Goal: Check status: Check status

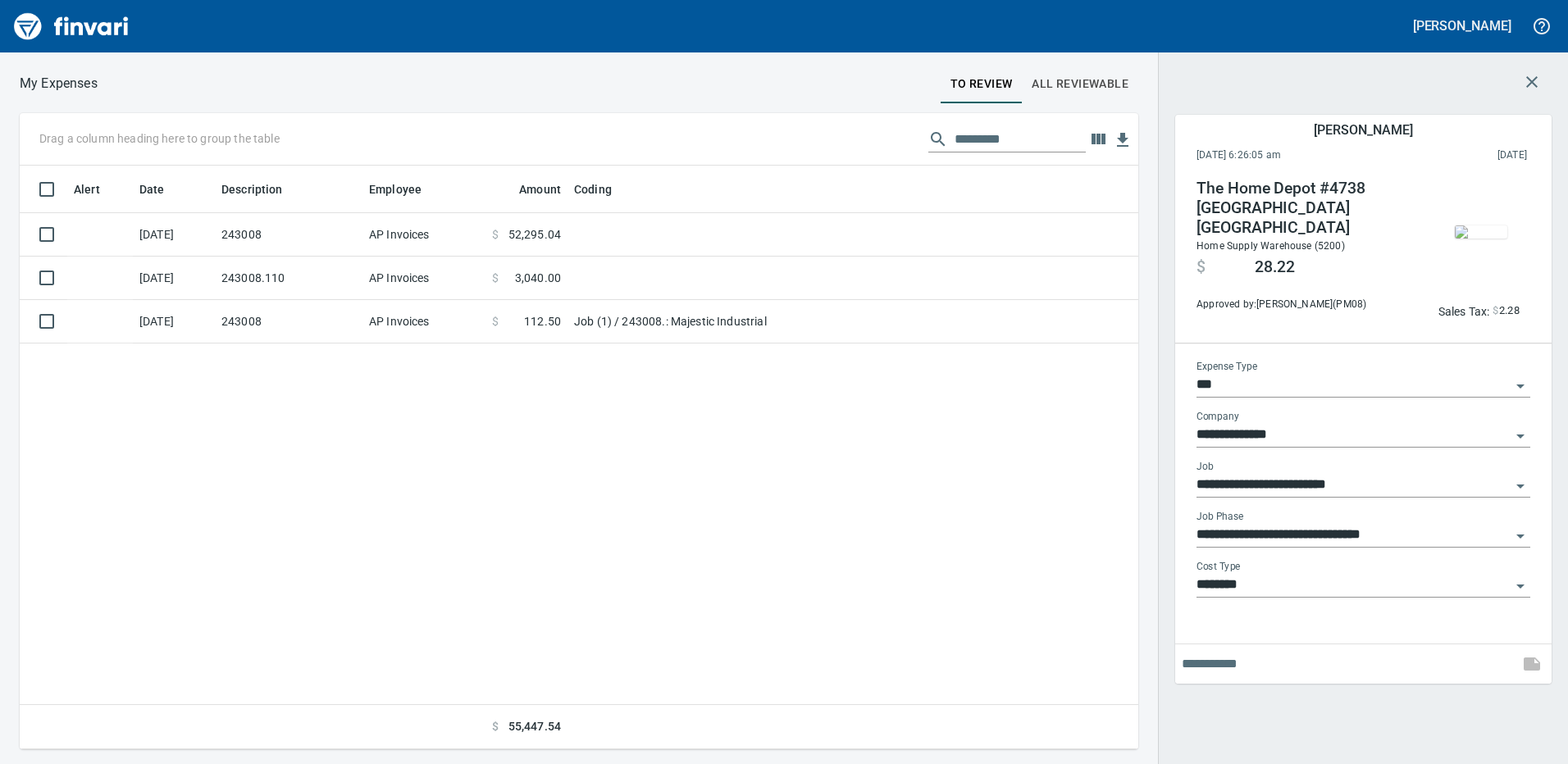
scroll to position [572, 1106]
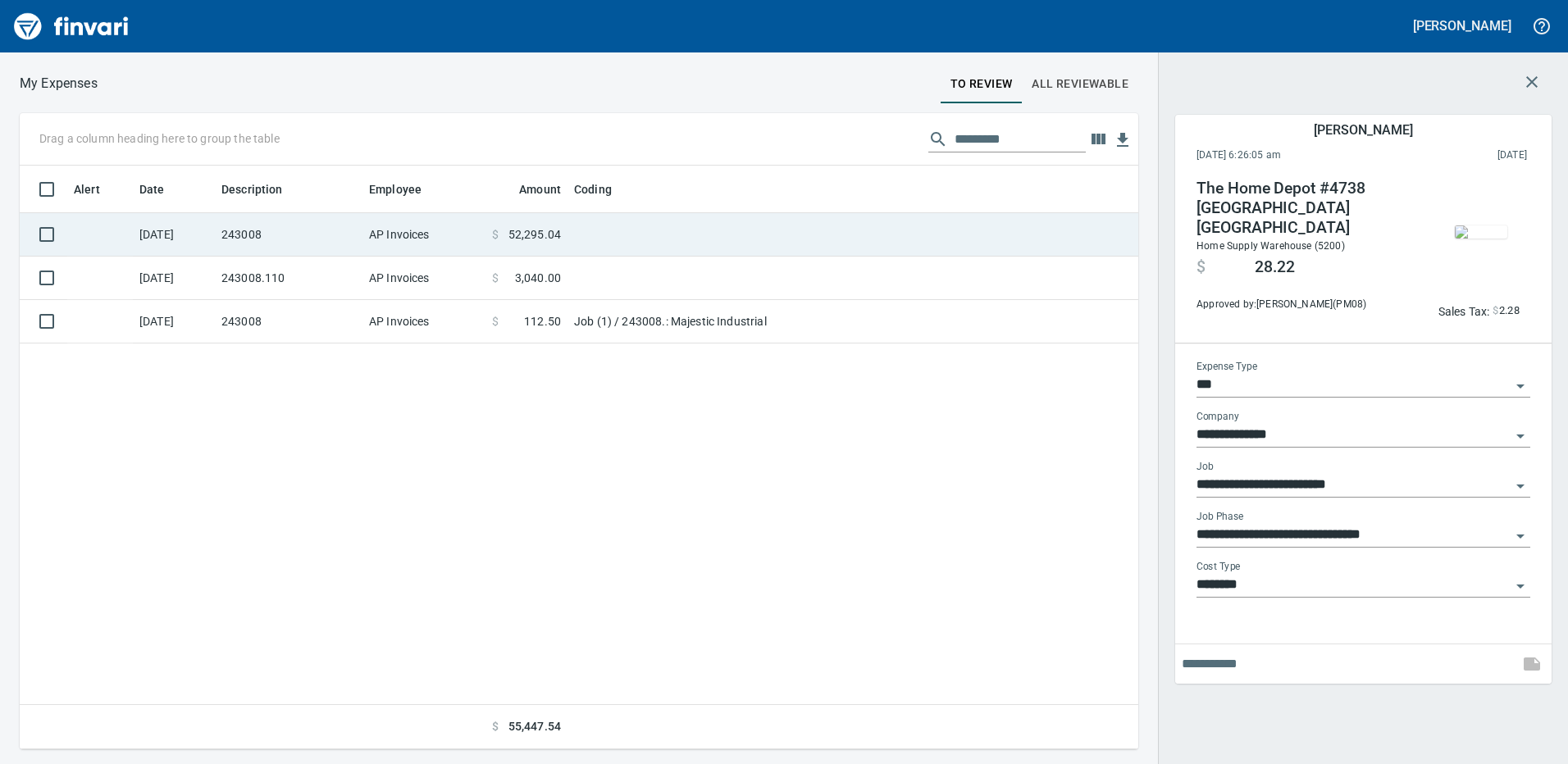
click at [344, 235] on td "243008" at bounding box center [288, 234] width 148 height 44
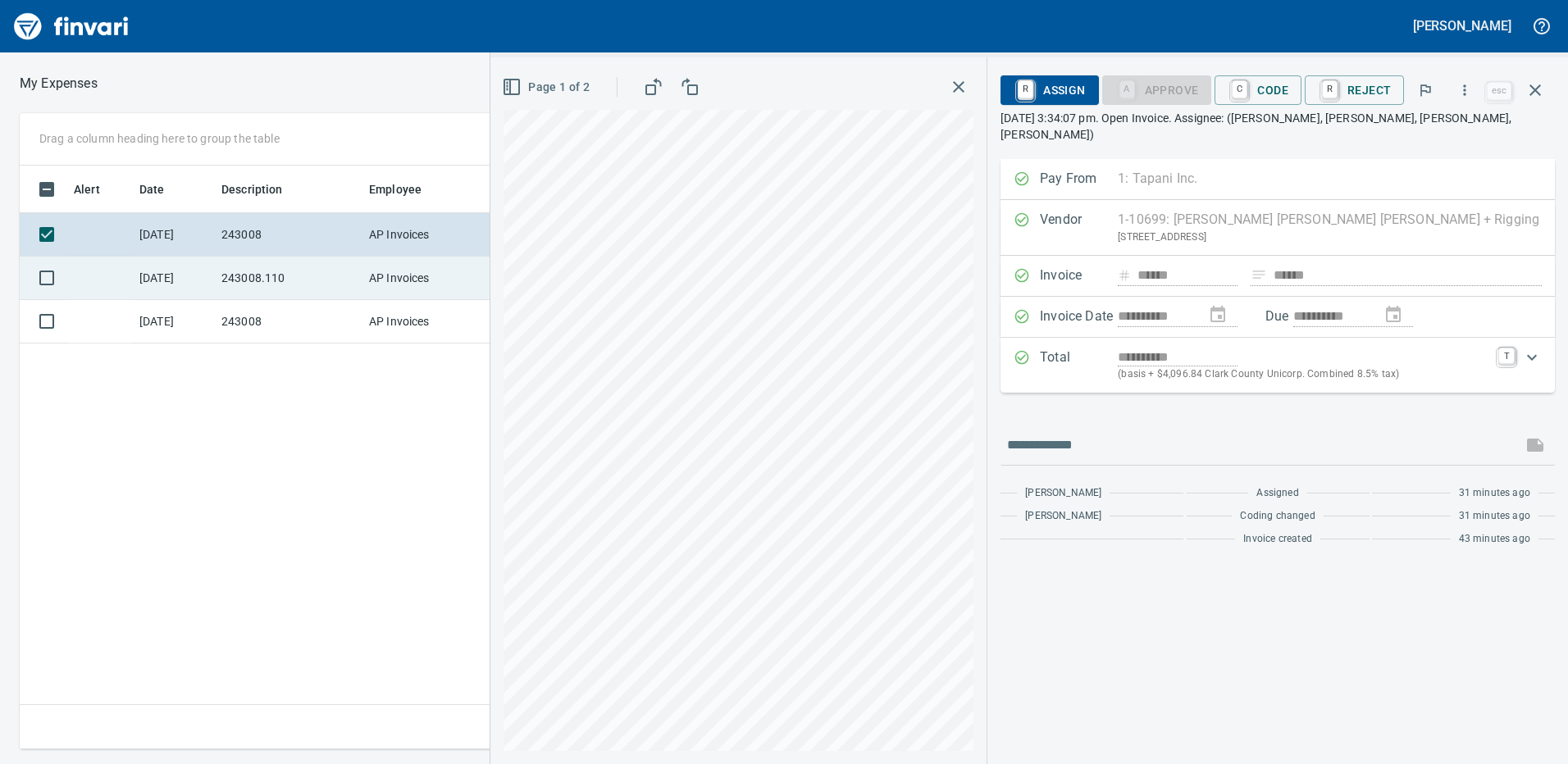
click at [310, 270] on td "243008.110" at bounding box center [288, 278] width 148 height 44
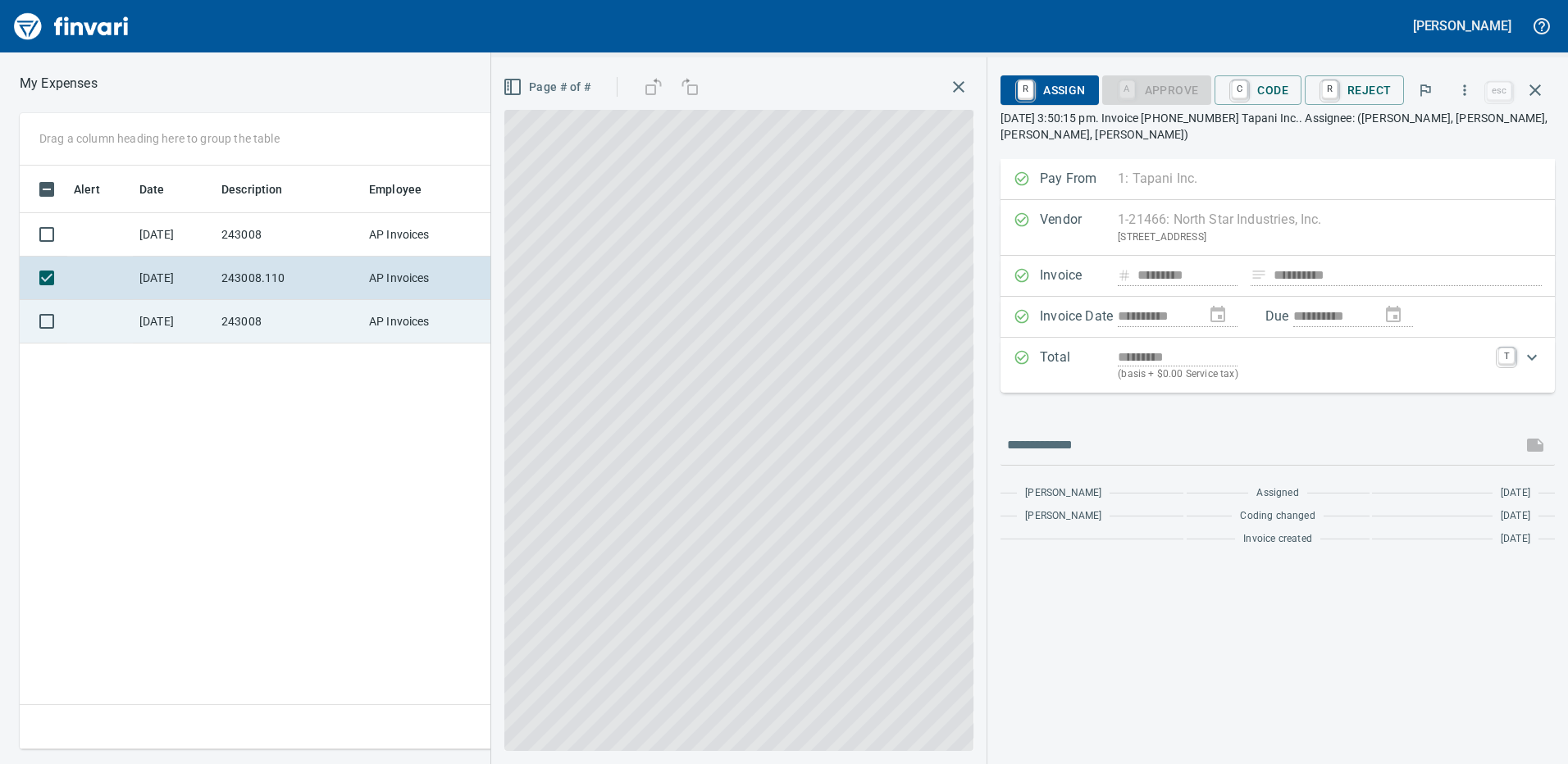
click at [321, 333] on td "243008" at bounding box center [288, 321] width 148 height 44
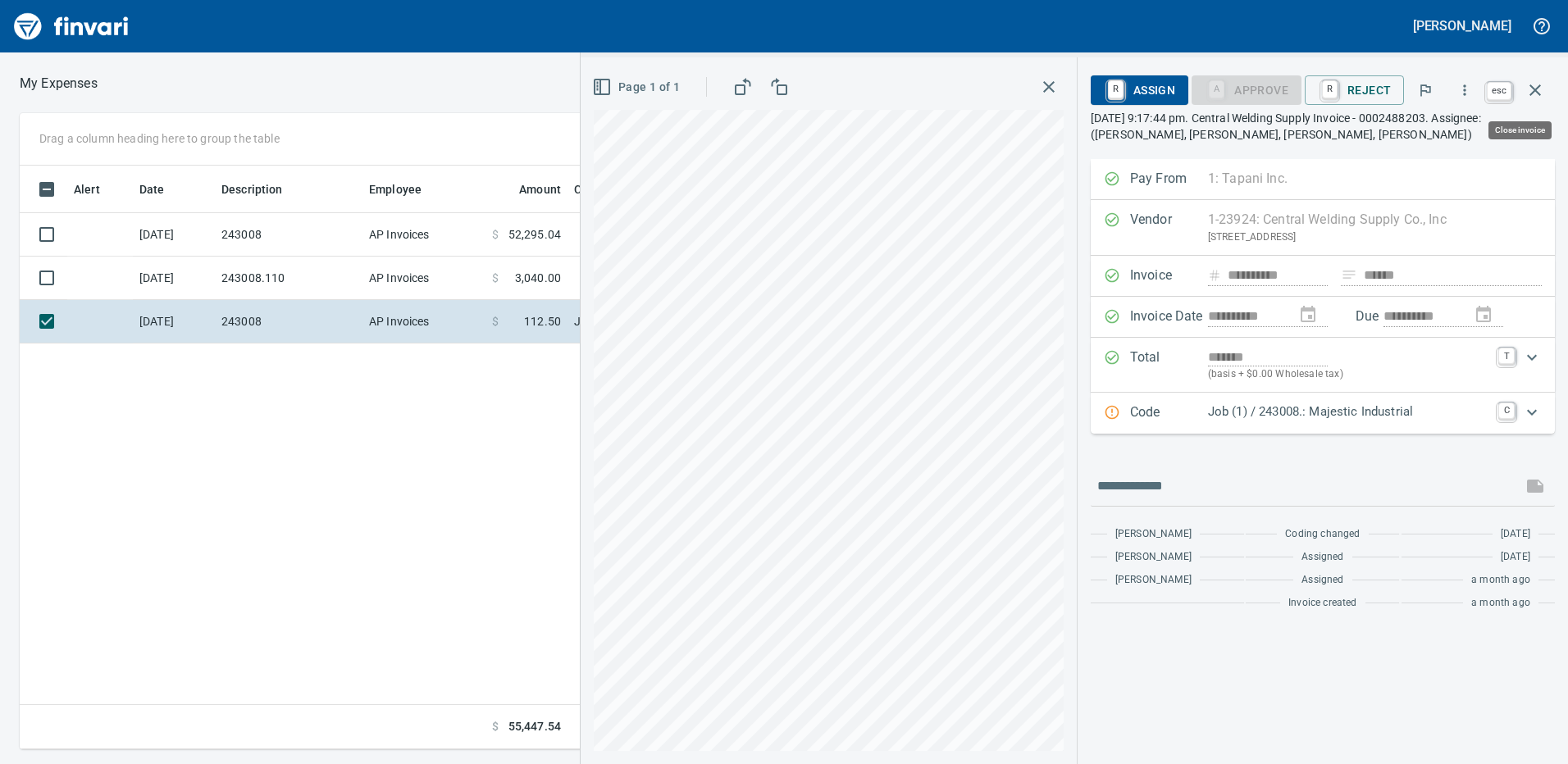
click at [1548, 85] on button "button" at bounding box center [1535, 90] width 39 height 39
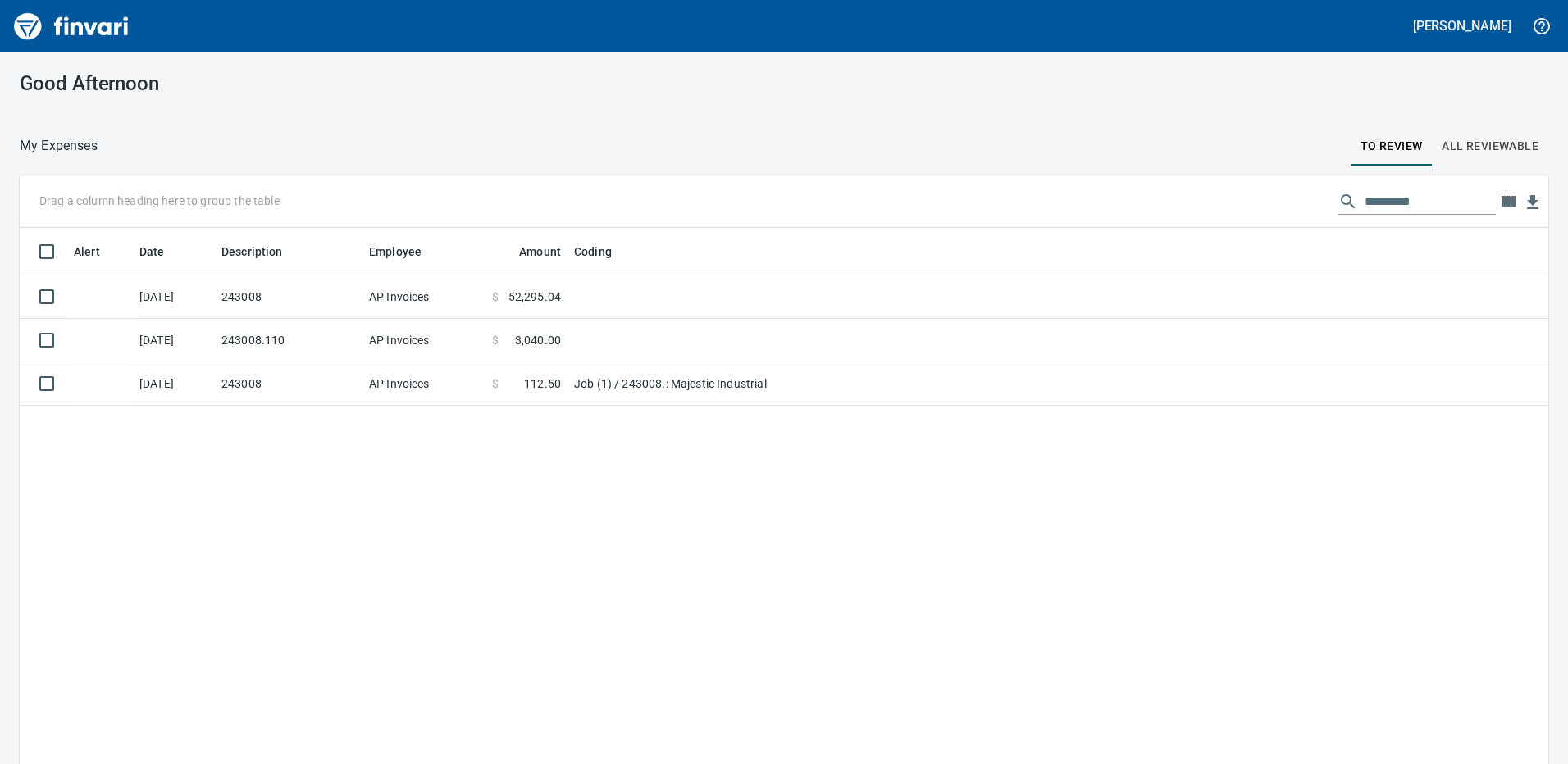
scroll to position [572, 1504]
